Goal: Task Accomplishment & Management: Complete application form

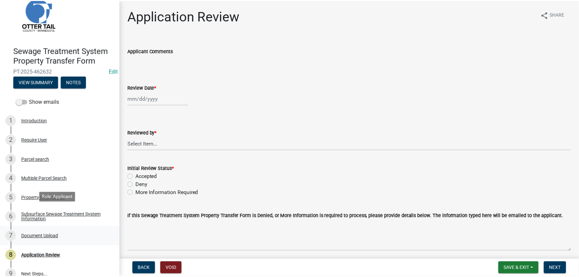
scroll to position [28, 0]
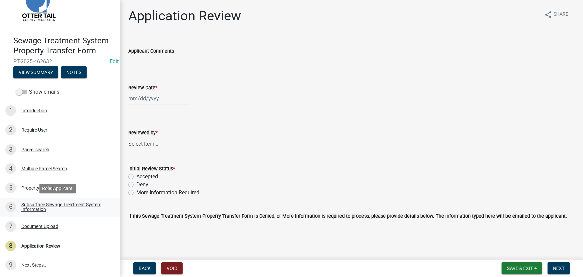
click at [48, 204] on div "Subsurface Sewage Treatment System Information" at bounding box center [65, 206] width 88 height 9
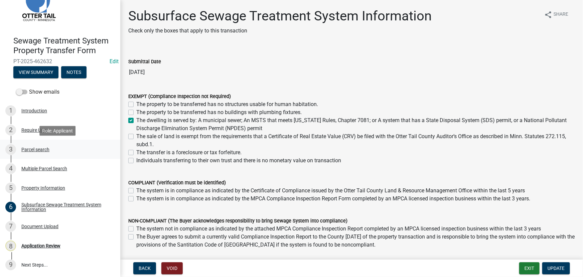
click at [42, 150] on div "Parcel search" at bounding box center [35, 149] width 28 height 5
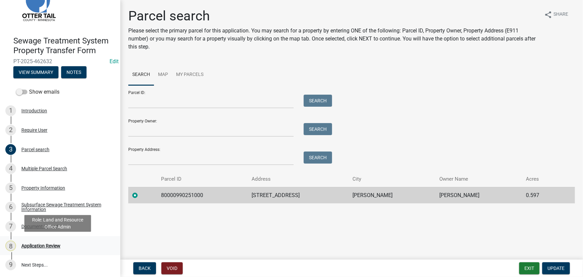
click at [40, 246] on div "Application Review" at bounding box center [40, 245] width 39 height 5
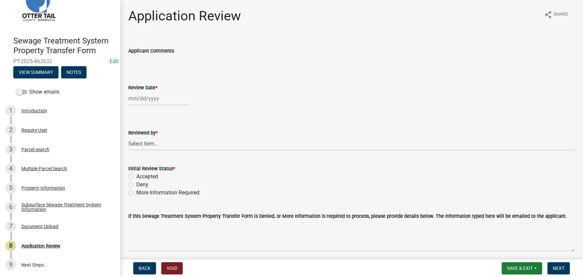
select select "8"
select select "2025"
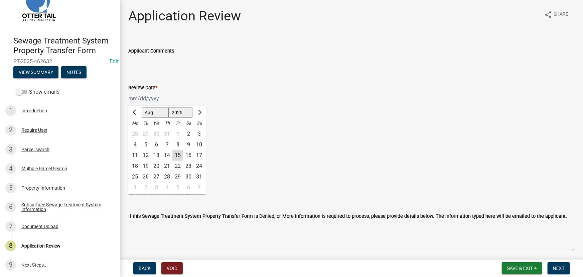
click at [160, 99] on div "[PERSON_NAME] Feb Mar Apr [PERSON_NAME][DATE] Oct Nov [DATE] 1526 1527 1528 152…" at bounding box center [158, 99] width 61 height 14
click at [178, 157] on div "15" at bounding box center [177, 155] width 11 height 11
type input "[DATE]"
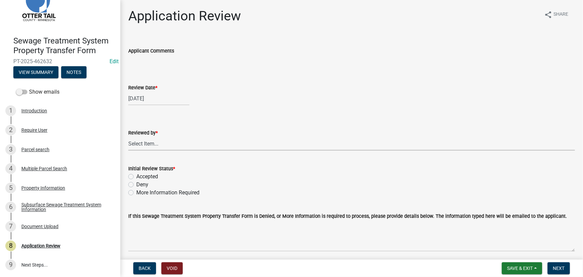
click at [148, 147] on select "Select Item... [PERSON_NAME] [PERSON_NAME] [PERSON_NAME] [PERSON_NAME] [PERSON_…" at bounding box center [351, 144] width 447 height 14
click at [128, 137] on select "Select Item... [PERSON_NAME] [PERSON_NAME] [PERSON_NAME] [PERSON_NAME] [PERSON_…" at bounding box center [351, 144] width 447 height 14
select select "190fd4c8-42ef-492b-a4a0-a0213555944c"
click at [150, 174] on label "Accepted" at bounding box center [147, 176] width 22 height 8
click at [141, 174] on input "Accepted" at bounding box center [138, 174] width 4 height 4
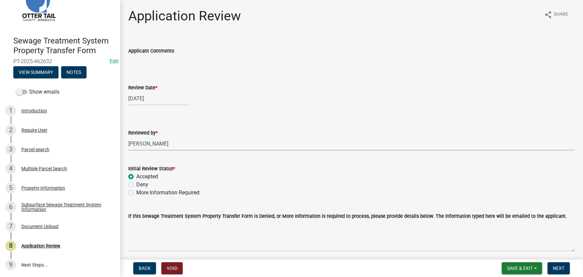
radio input "true"
click at [557, 265] on span "Next" at bounding box center [559, 267] width 12 height 5
